Goal: Information Seeking & Learning: Find specific fact

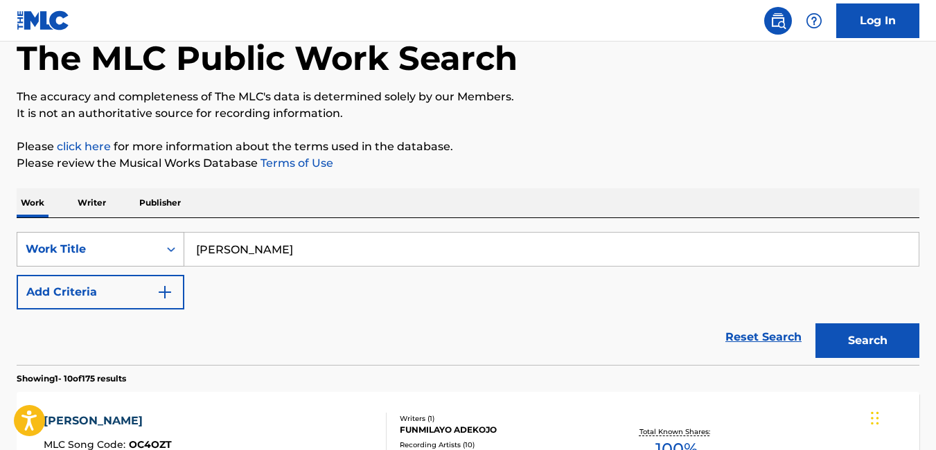
click at [174, 267] on div "Work Title" at bounding box center [101, 249] width 168 height 35
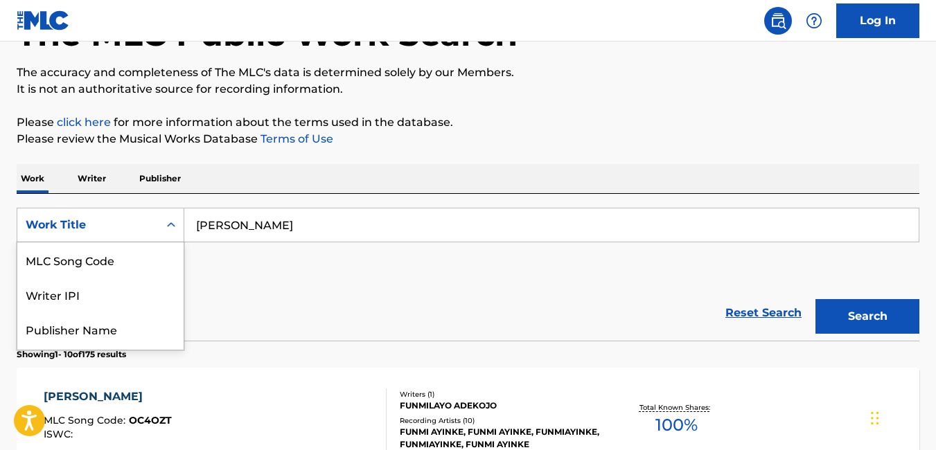
scroll to position [101, 0]
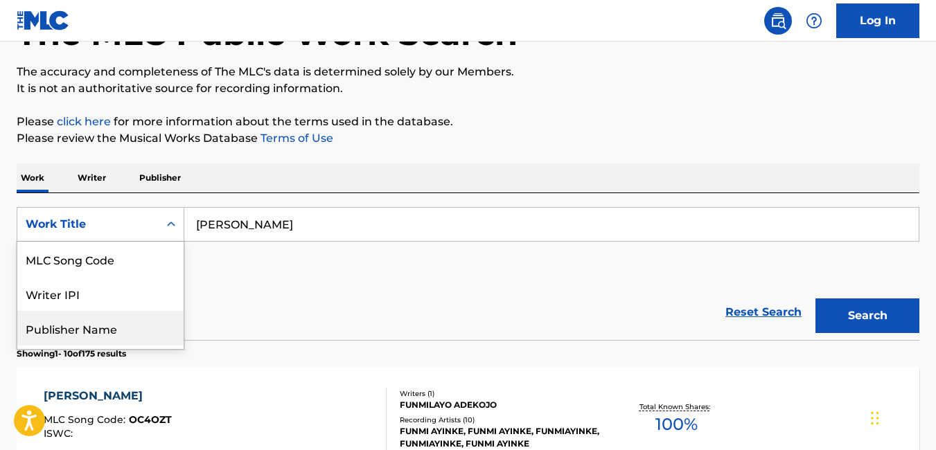
click at [130, 324] on div "Publisher Name" at bounding box center [100, 328] width 166 height 35
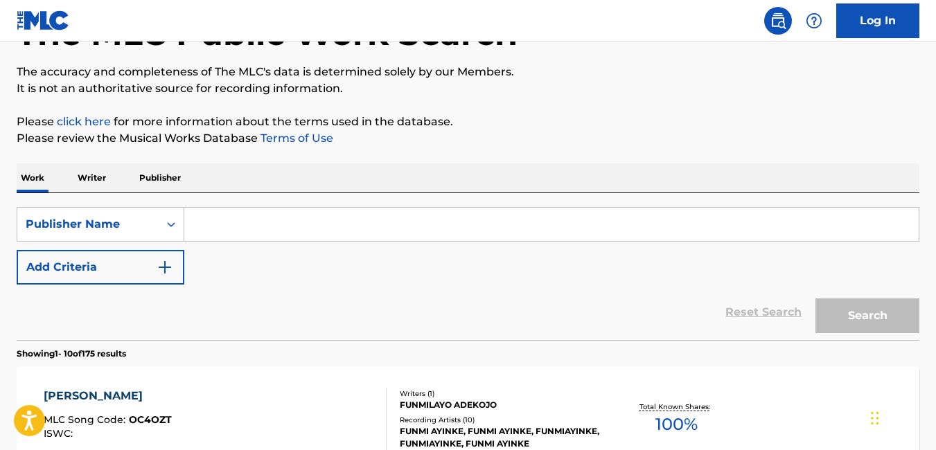
click at [163, 267] on img "Search Form" at bounding box center [164, 267] width 17 height 17
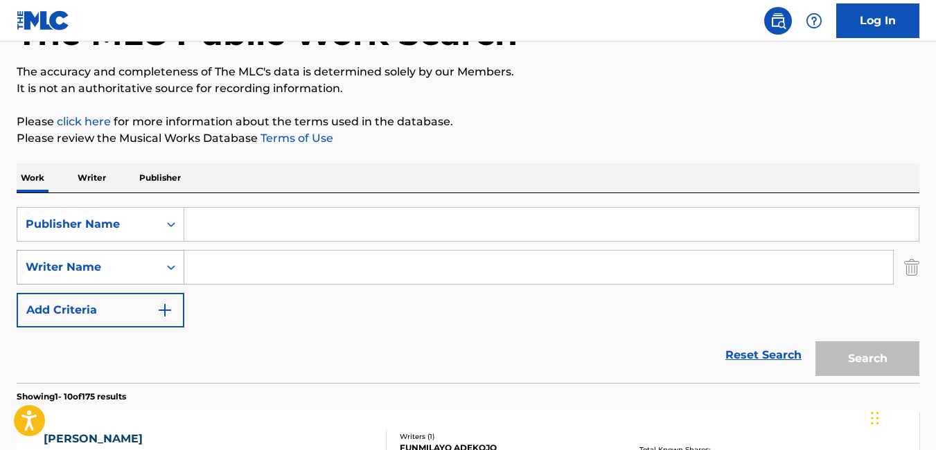
click at [134, 269] on div "Writer Name" at bounding box center [88, 267] width 125 height 17
click at [252, 233] on input "Search Form" at bounding box center [551, 224] width 734 height 33
type input "g"
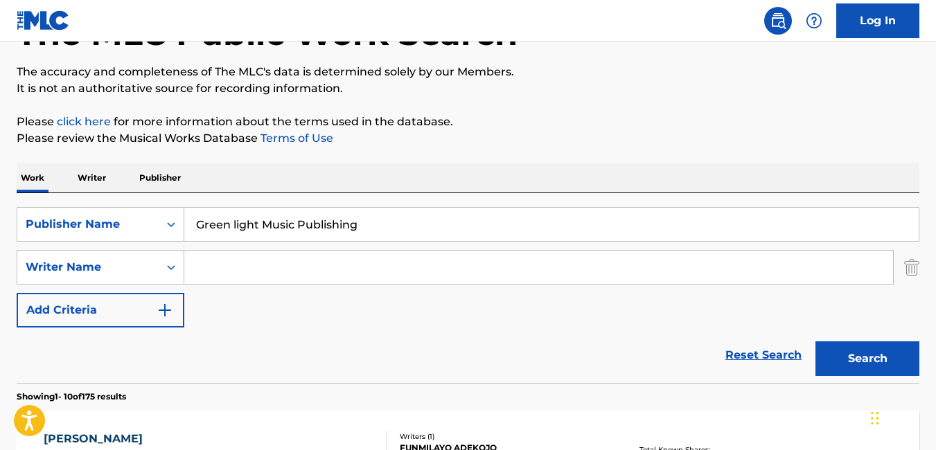
type input "Green light Music Publishing"
click at [214, 278] on input "Search Form" at bounding box center [538, 267] width 708 height 33
click at [858, 357] on button "Search" at bounding box center [867, 358] width 104 height 35
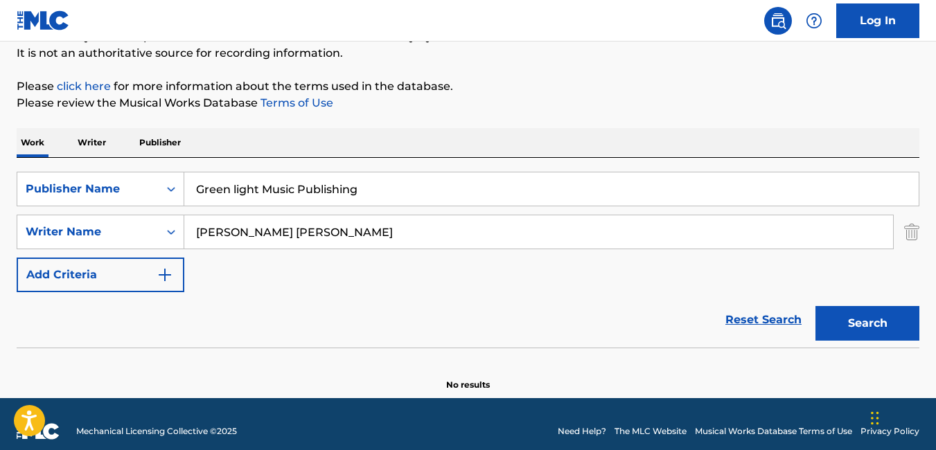
scroll to position [151, 0]
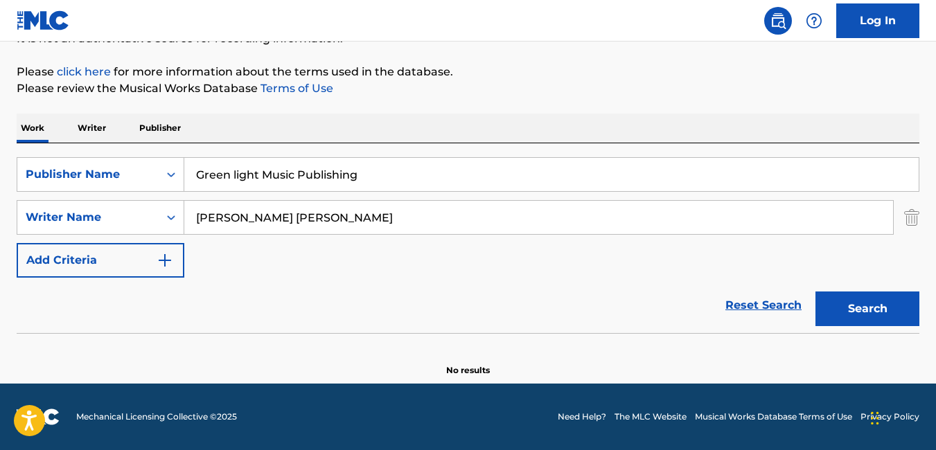
click at [235, 222] on input "[PERSON_NAME] [PERSON_NAME]" at bounding box center [538, 217] width 708 height 33
click at [289, 213] on input "[PERSON_NAME]" at bounding box center [538, 217] width 708 height 33
click at [815, 292] on button "Search" at bounding box center [867, 309] width 104 height 35
click at [238, 216] on input "[PERSON_NAME] [PERSON_NAME]" at bounding box center [538, 217] width 708 height 33
click at [252, 219] on input "[PERSON_NAME]" at bounding box center [538, 217] width 708 height 33
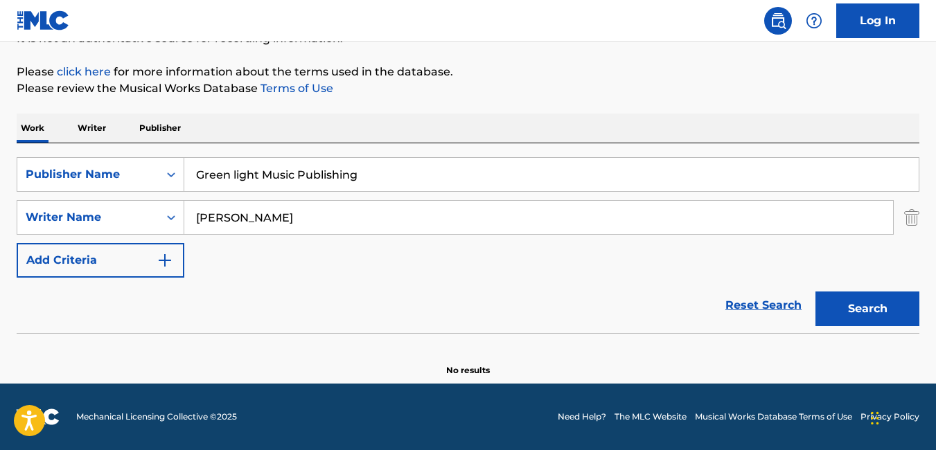
type input "[PERSON_NAME]"
click at [815, 292] on button "Search" at bounding box center [867, 309] width 104 height 35
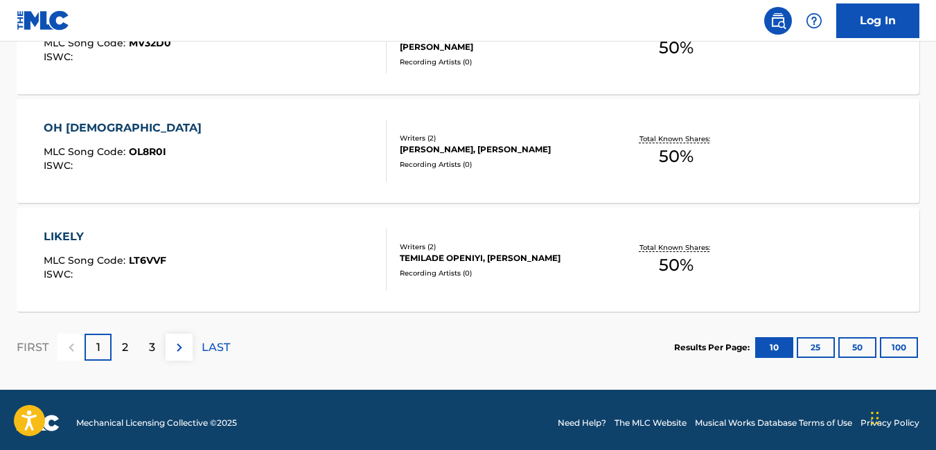
scroll to position [1288, 0]
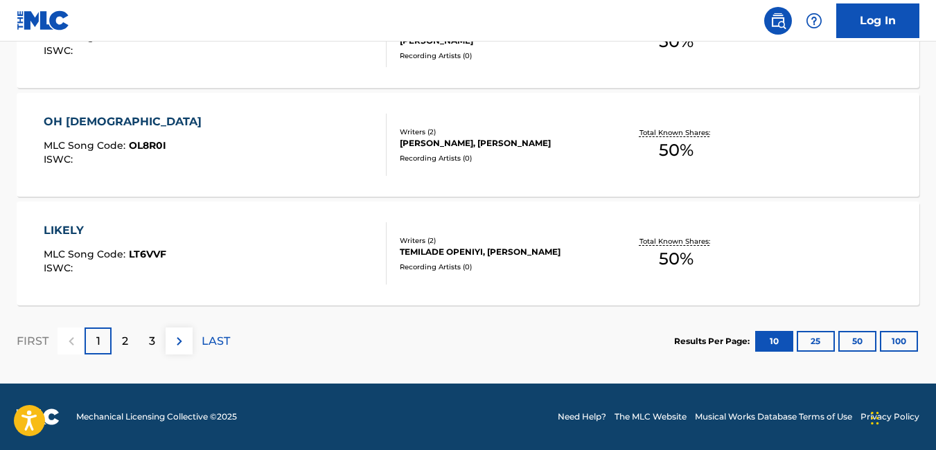
click at [895, 341] on button "100" at bounding box center [898, 341] width 38 height 21
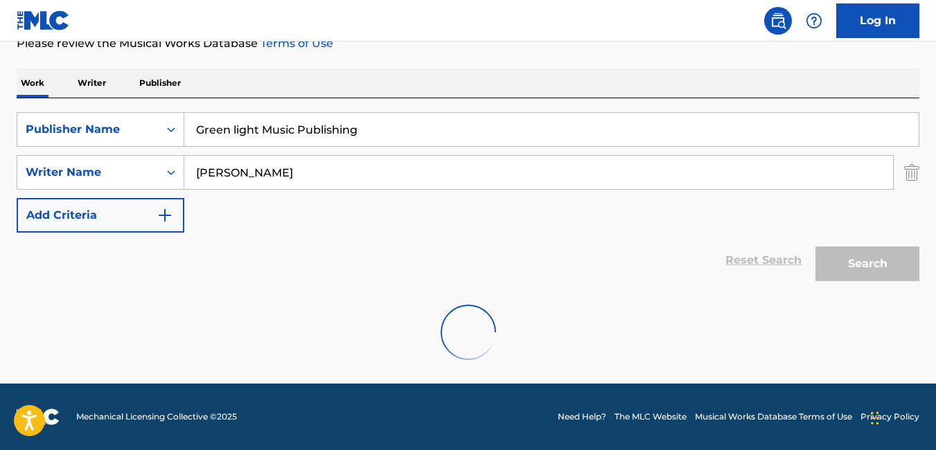
scroll to position [196, 0]
click at [895, 341] on div at bounding box center [468, 332] width 902 height 89
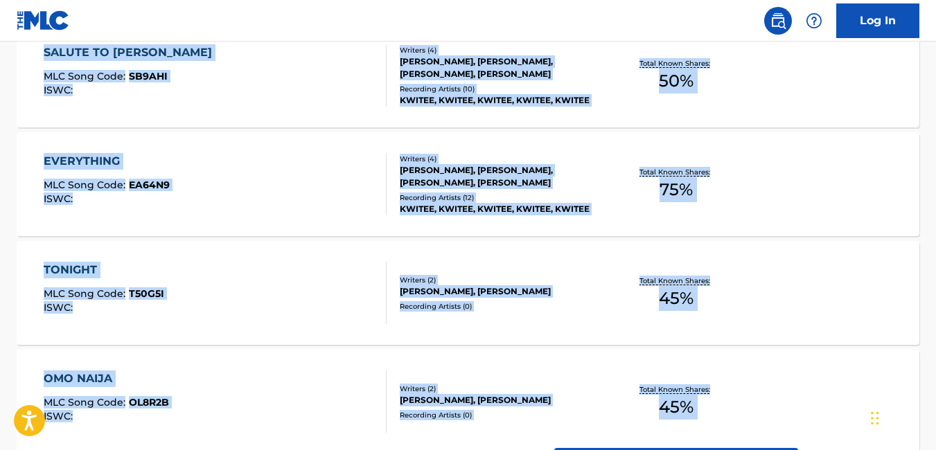
scroll to position [590, 0]
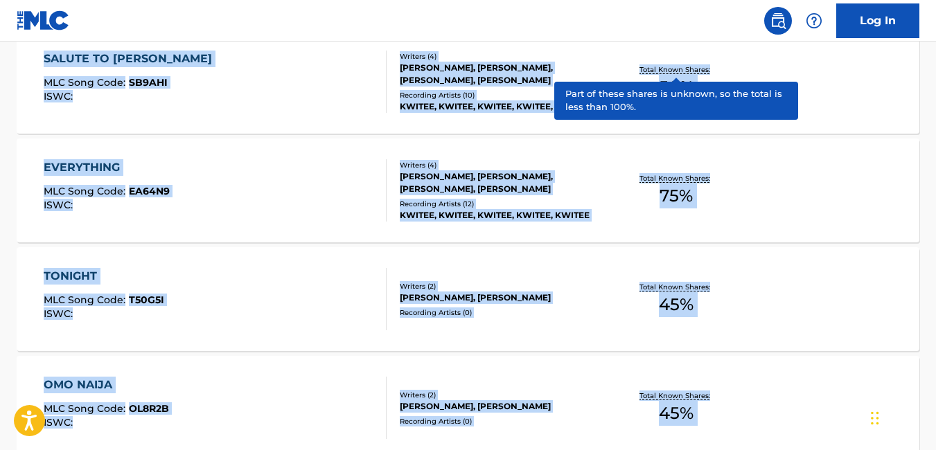
click at [203, 82] on div "SALUTE TO [PERSON_NAME] MLC Song Code : SB9AHI ISWC :" at bounding box center [215, 82] width 343 height 62
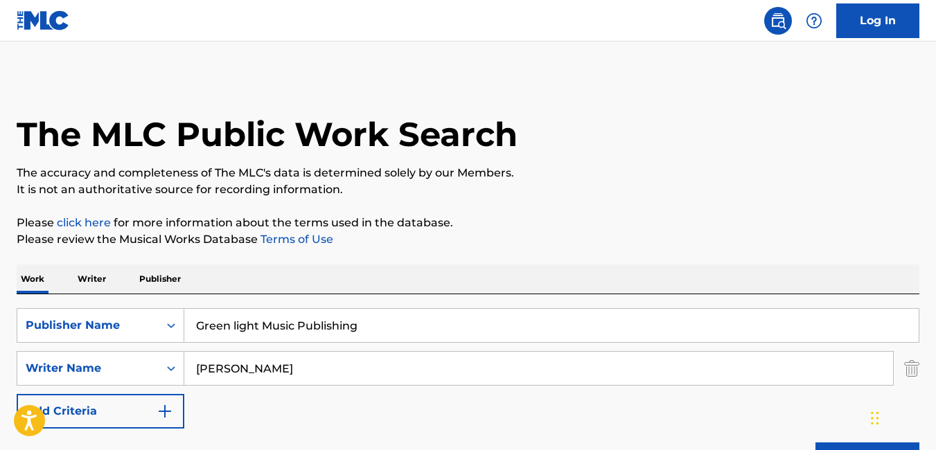
click at [292, 375] on input "[PERSON_NAME]" at bounding box center [538, 368] width 708 height 33
type input "J"
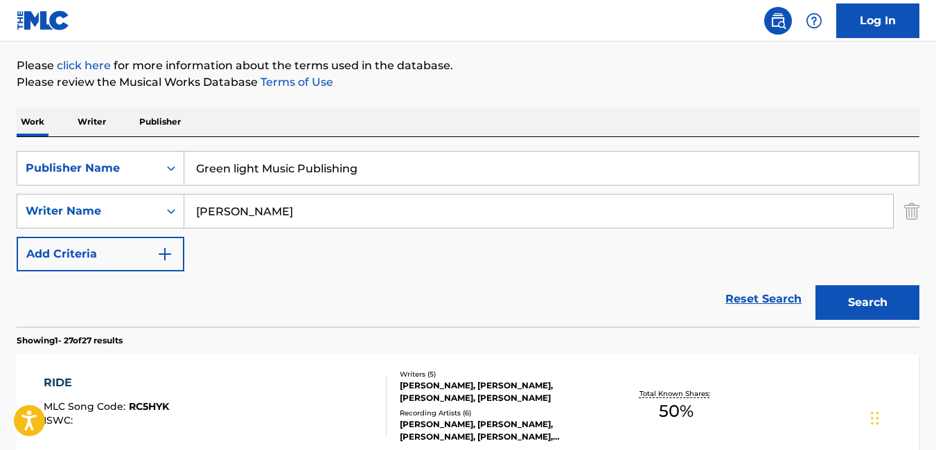
scroll to position [175, 0]
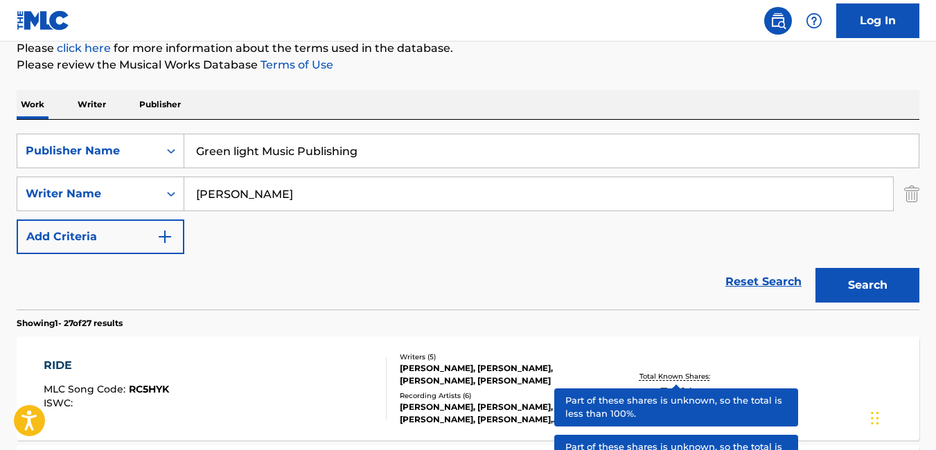
click at [870, 288] on button "Search" at bounding box center [867, 285] width 104 height 35
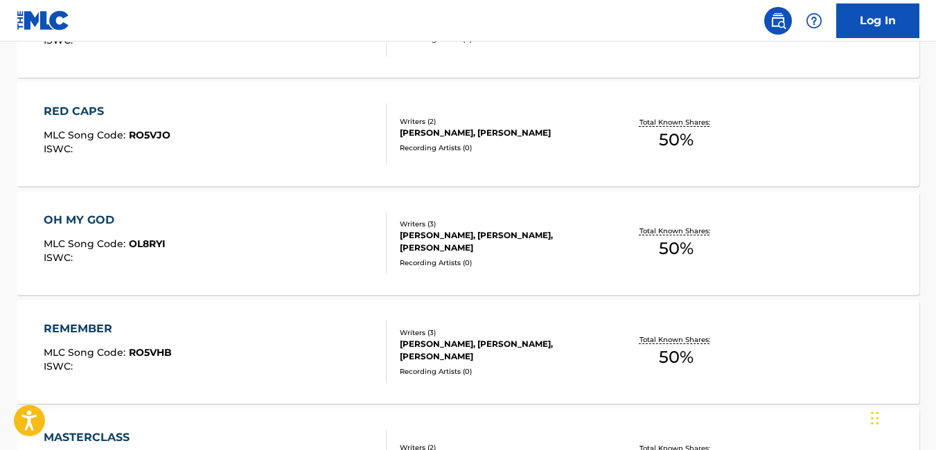
scroll to position [1825, 0]
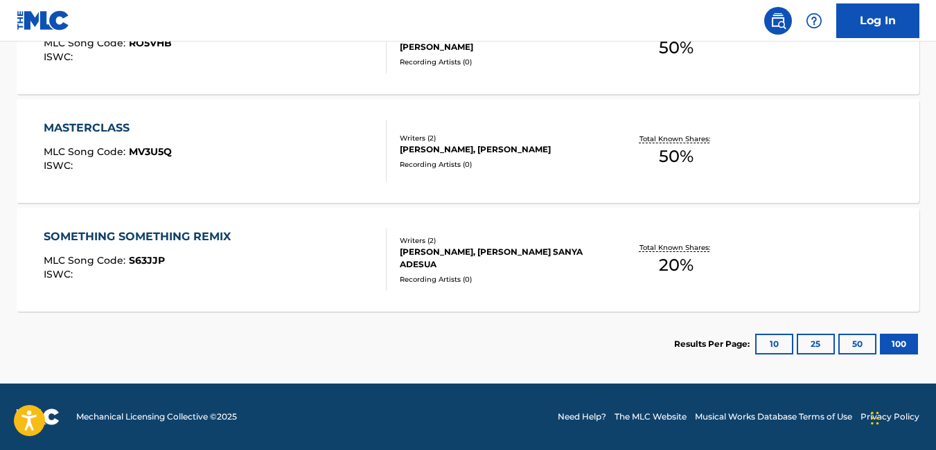
click at [895, 341] on button "100" at bounding box center [898, 344] width 38 height 21
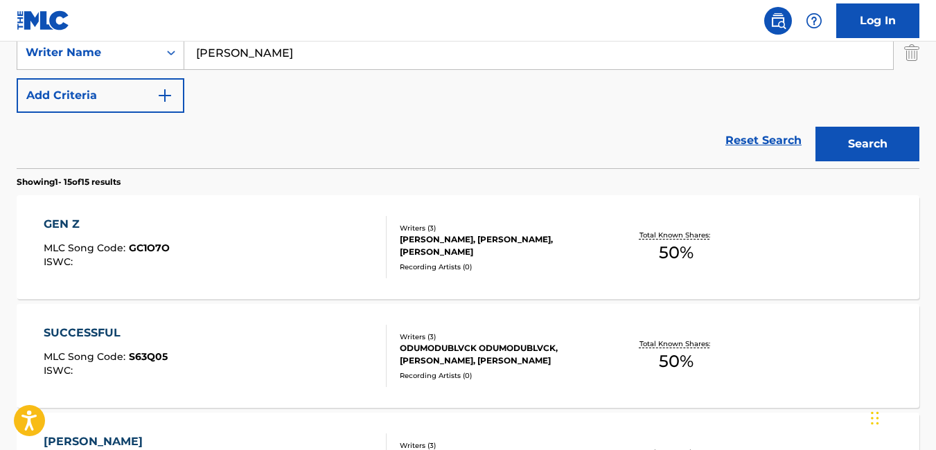
scroll to position [0, 0]
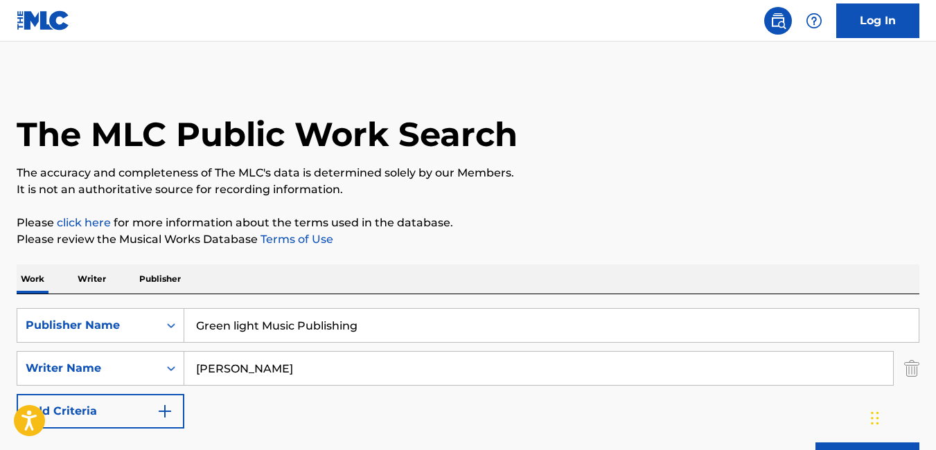
click at [335, 366] on input "[PERSON_NAME]" at bounding box center [538, 368] width 708 height 33
type input "I"
type input "a"
type input "Abosede Bamike"
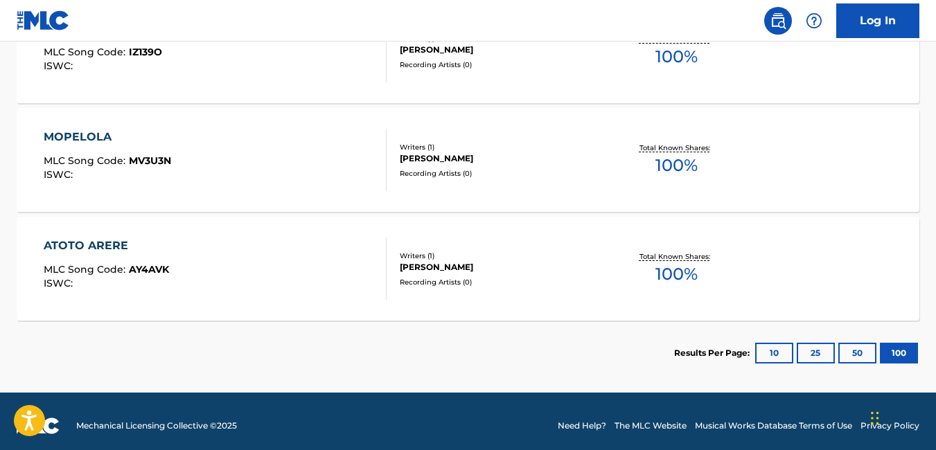
scroll to position [4543, 0]
